Goal: Find specific page/section

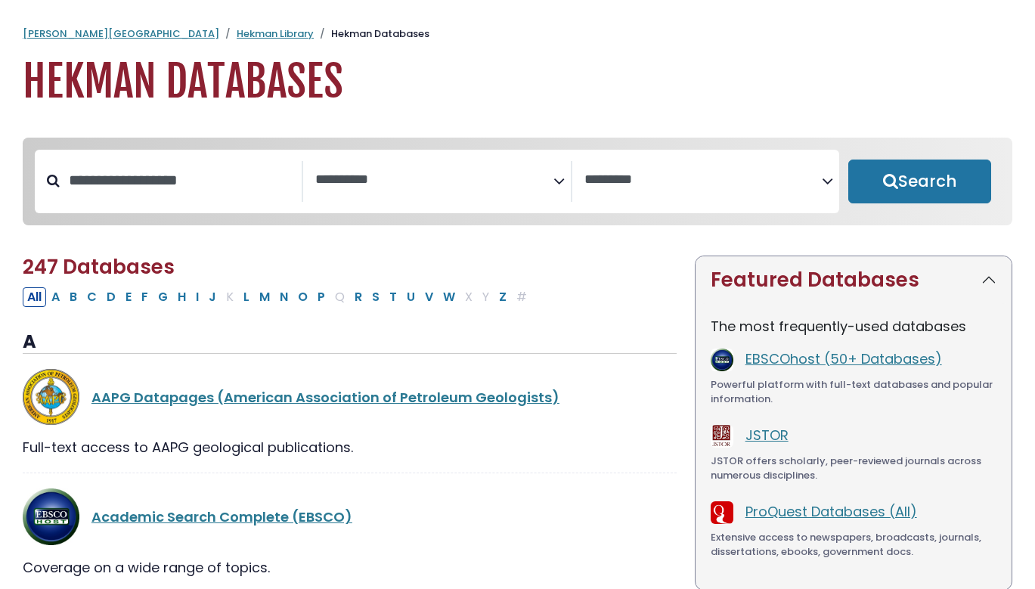
select select "Database Subject Filter"
select select "Database Vendors Filter"
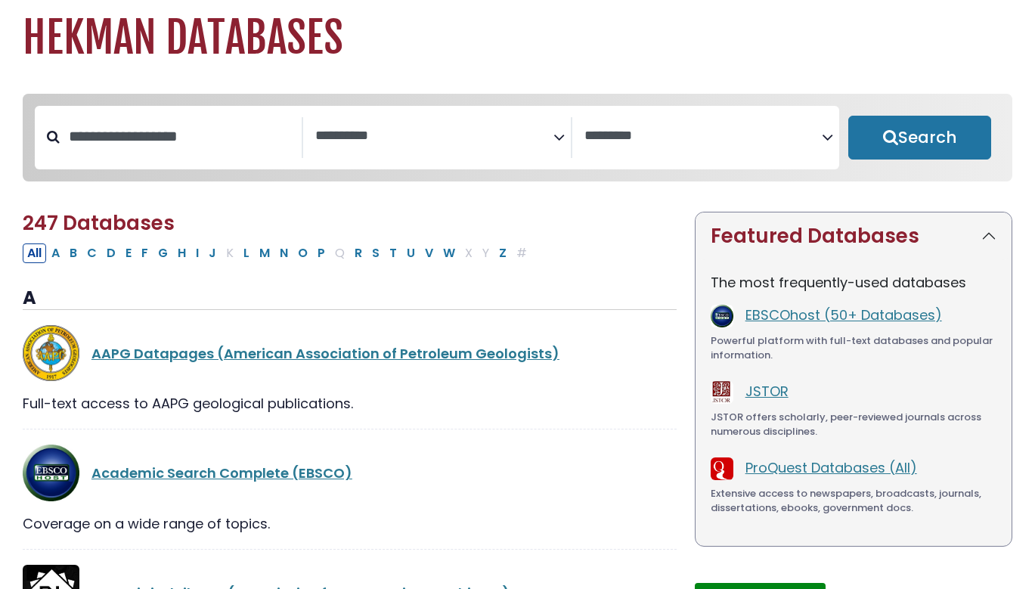
scroll to position [51, 0]
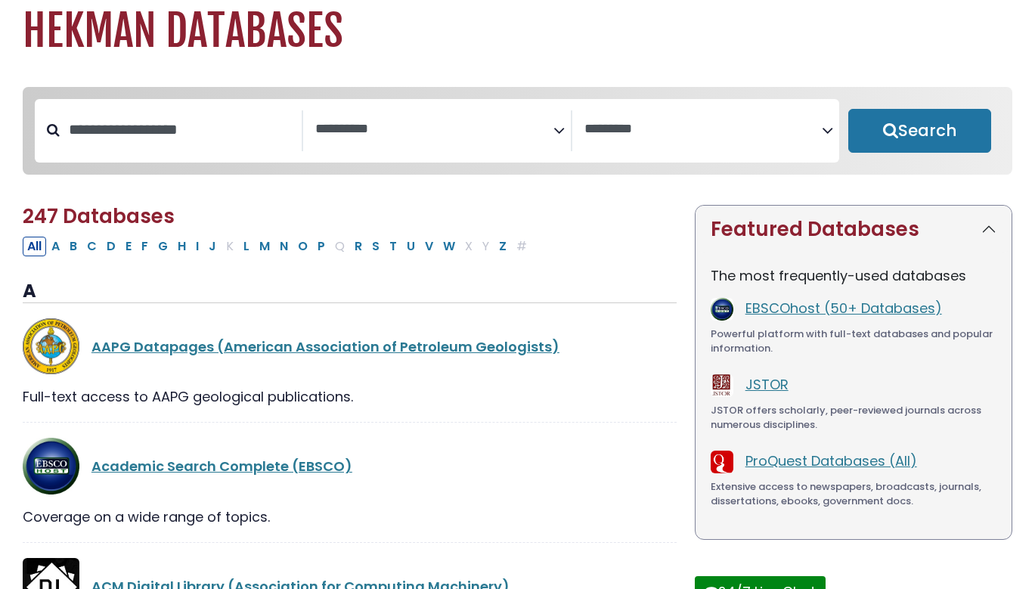
click at [437, 129] on textarea "Search" at bounding box center [433, 130] width 237 height 16
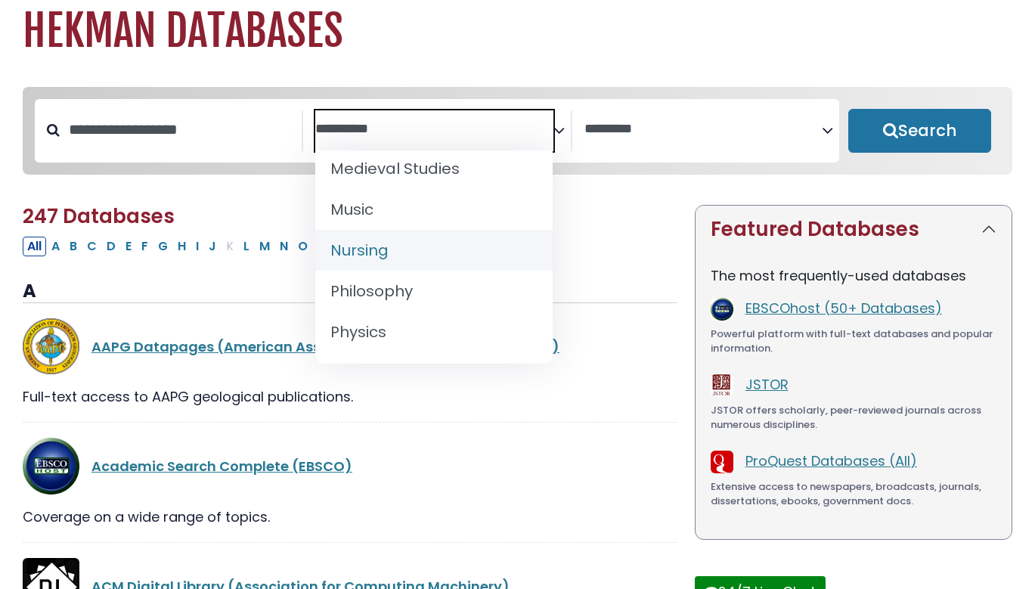
scroll to position [1162, 0]
select select "*****"
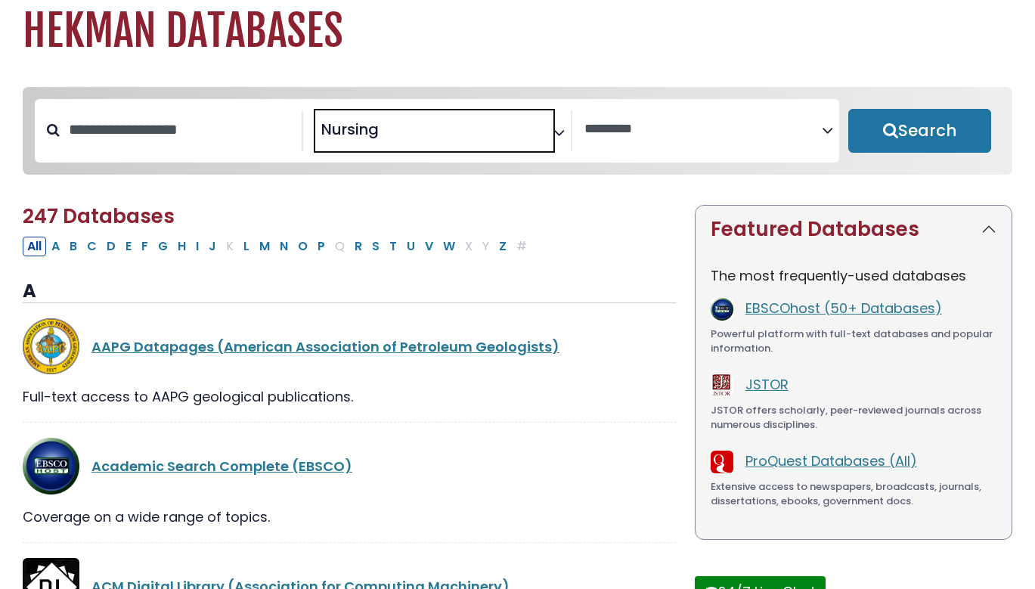
scroll to position [544, 0]
click at [917, 126] on button "Search" at bounding box center [919, 131] width 143 height 44
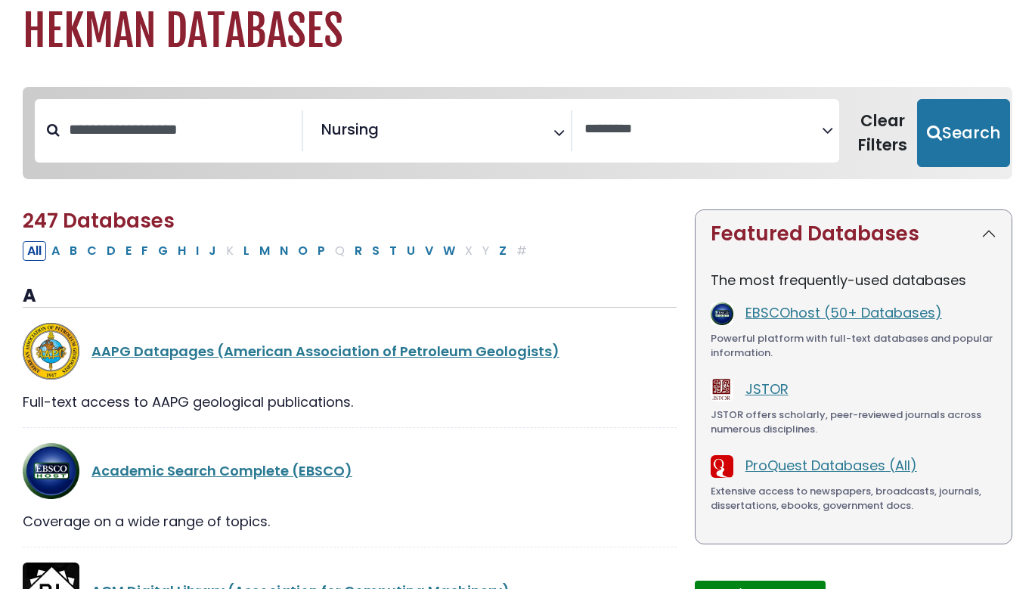
select select "Database Vendors Filter"
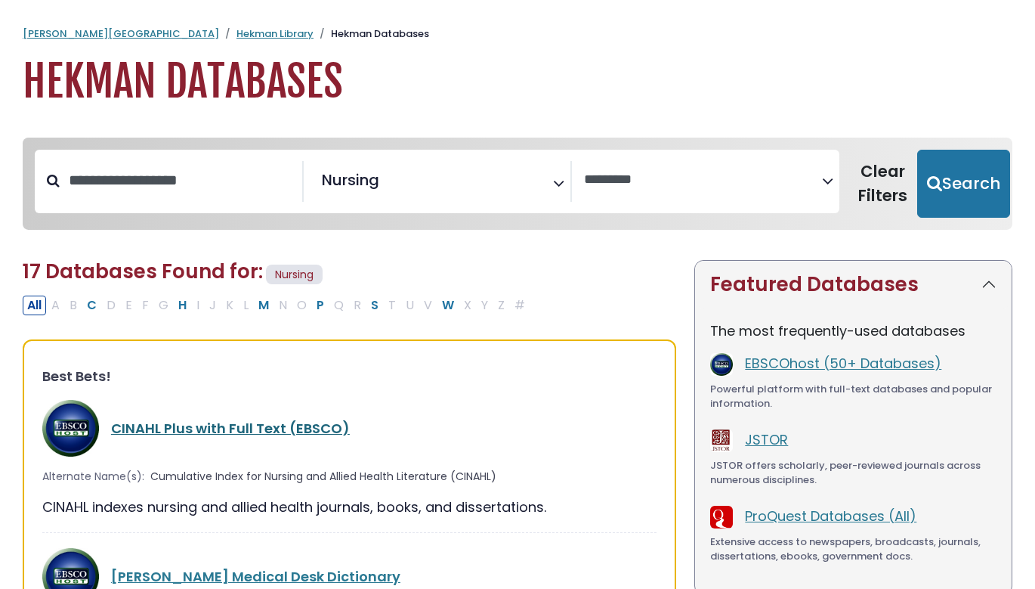
click at [197, 428] on link "CINAHL Plus with Full Text (EBSCO)" at bounding box center [230, 428] width 239 height 19
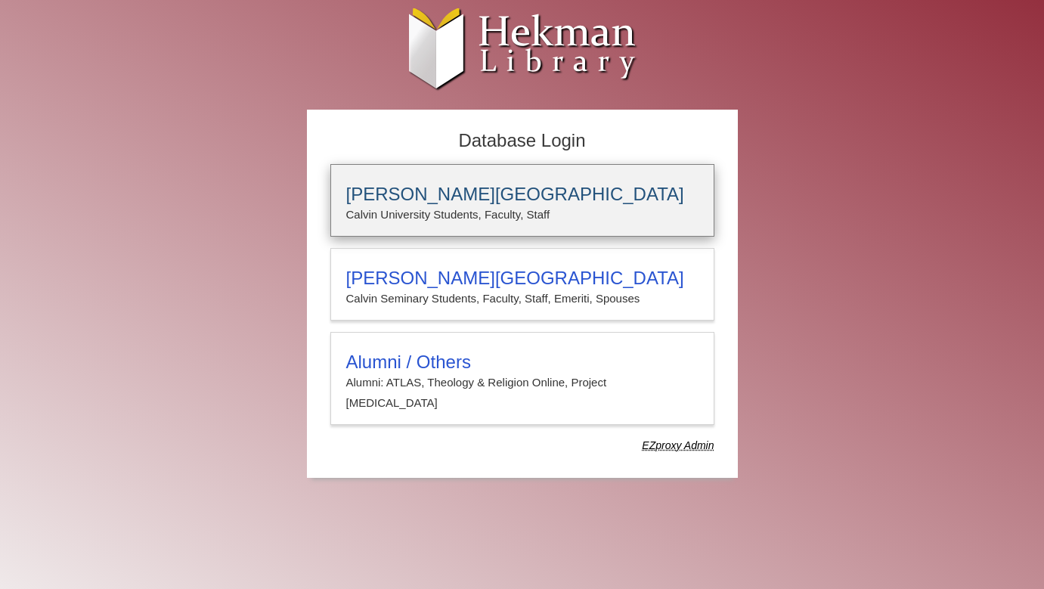
click at [376, 200] on h3 "[PERSON_NAME][GEOGRAPHIC_DATA]" at bounding box center [522, 194] width 352 height 21
